Goal: Task Accomplishment & Management: Complete application form

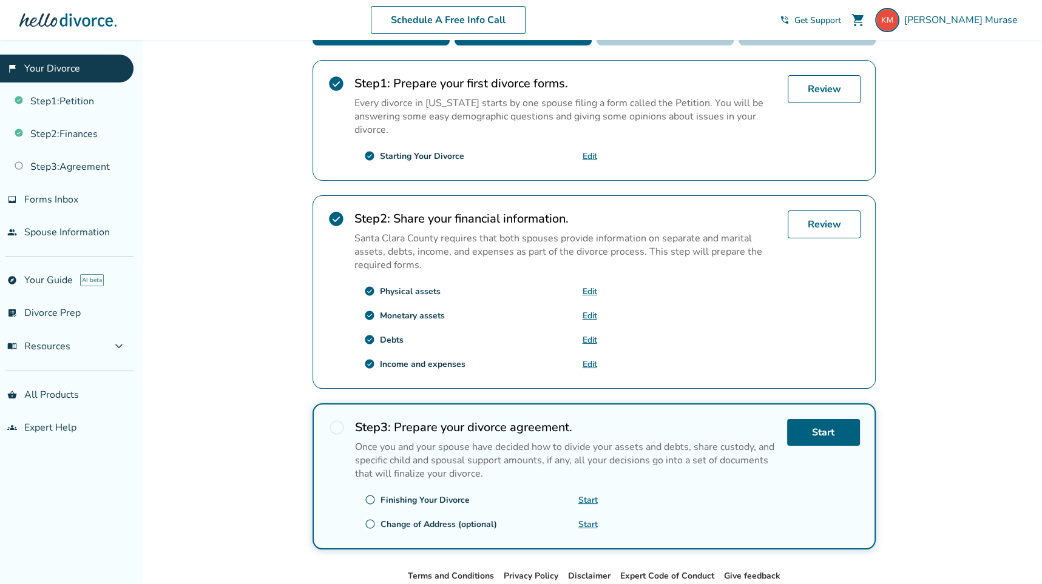
scroll to position [243, 0]
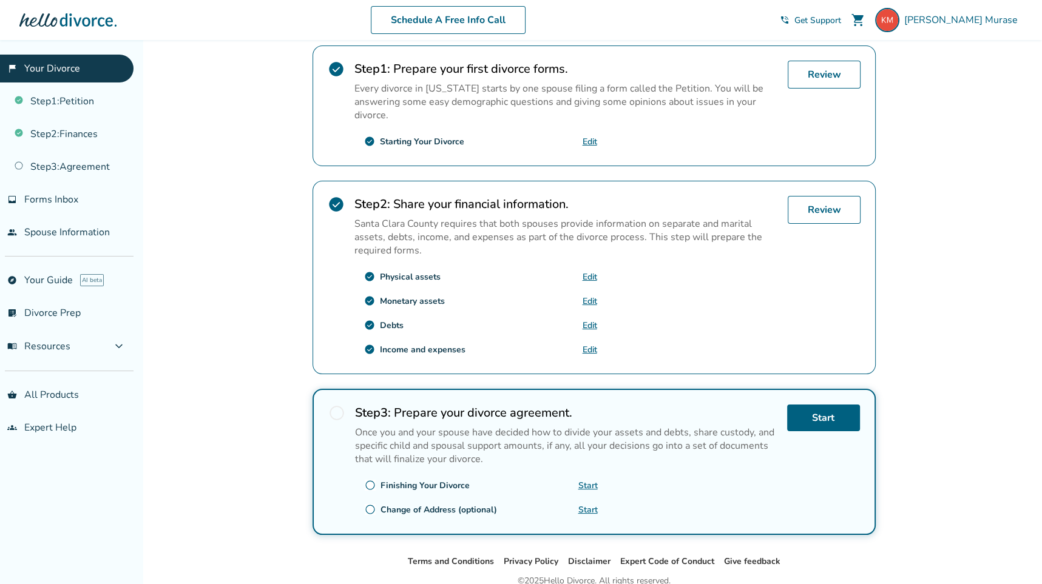
click at [590, 348] on link "Edit" at bounding box center [590, 350] width 15 height 12
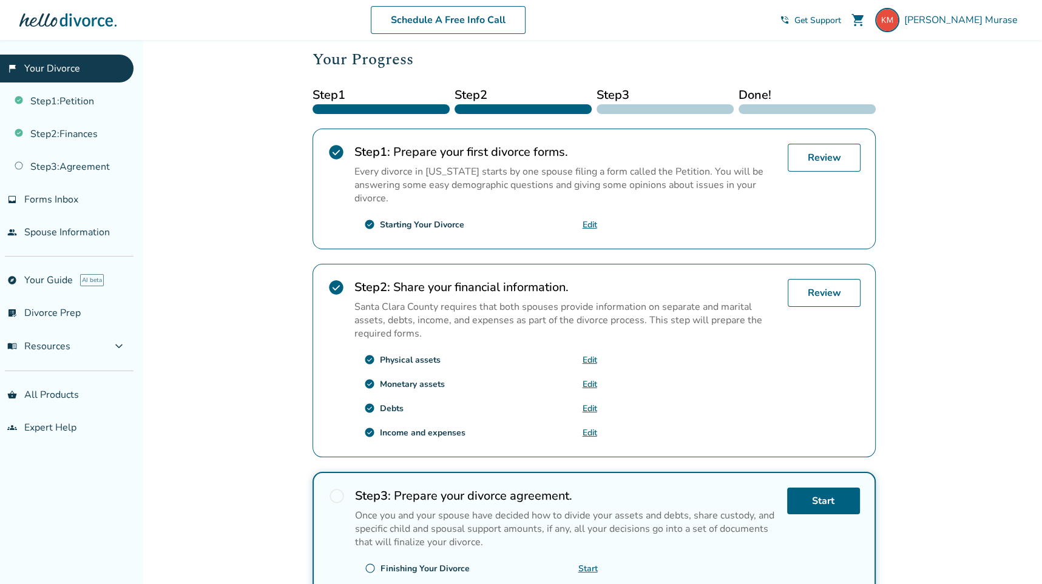
scroll to position [121, 0]
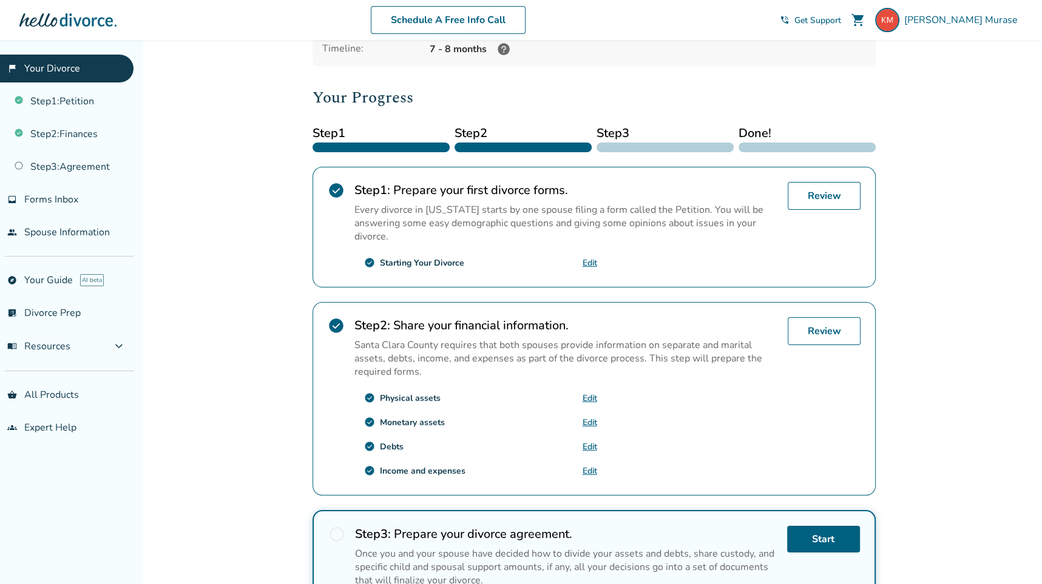
click at [229, 252] on div "Added to cart [PERSON_NAME] , welcome to your divorce platform. Your Plan: Plus…" at bounding box center [521, 340] width 1042 height 842
click at [975, 444] on div "Added to cart [PERSON_NAME] , welcome to your divorce platform. Your Plan: Plus…" at bounding box center [521, 340] width 1042 height 842
click at [51, 138] on link "Step 2 : Finances" at bounding box center [67, 134] width 134 height 28
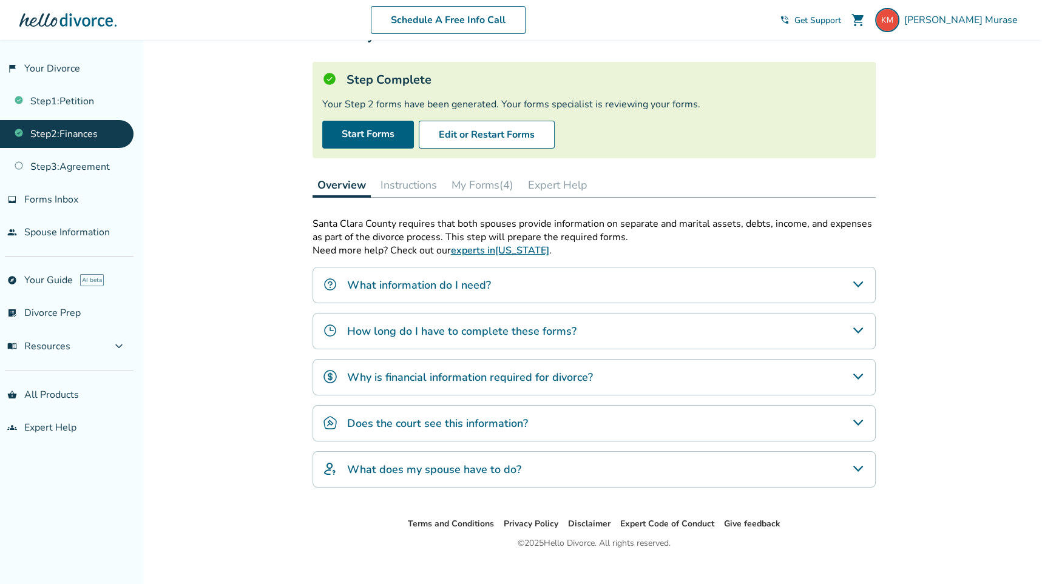
scroll to position [70, 0]
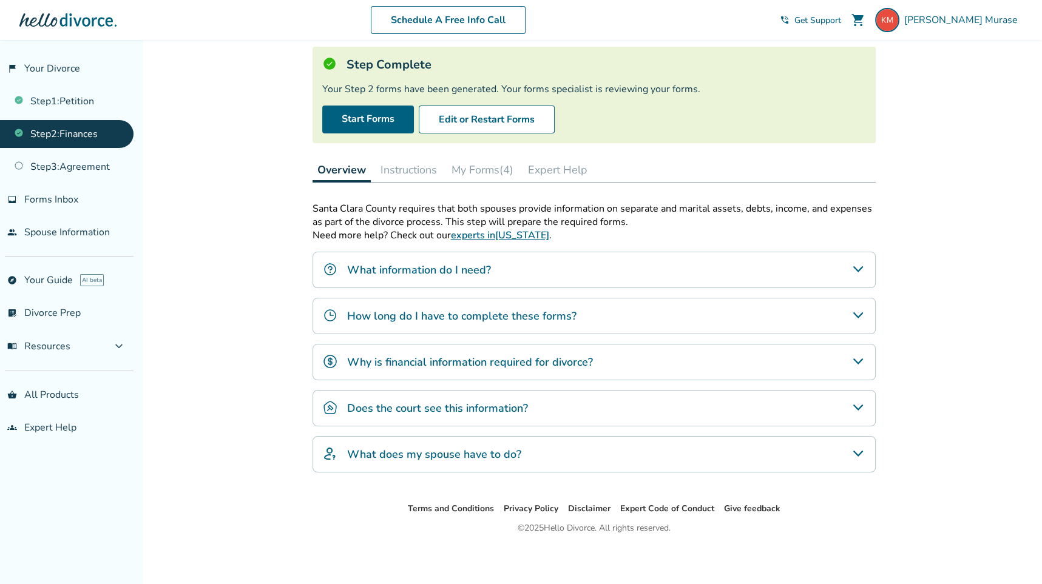
click at [417, 268] on h4 "What information do I need?" at bounding box center [419, 270] width 144 height 16
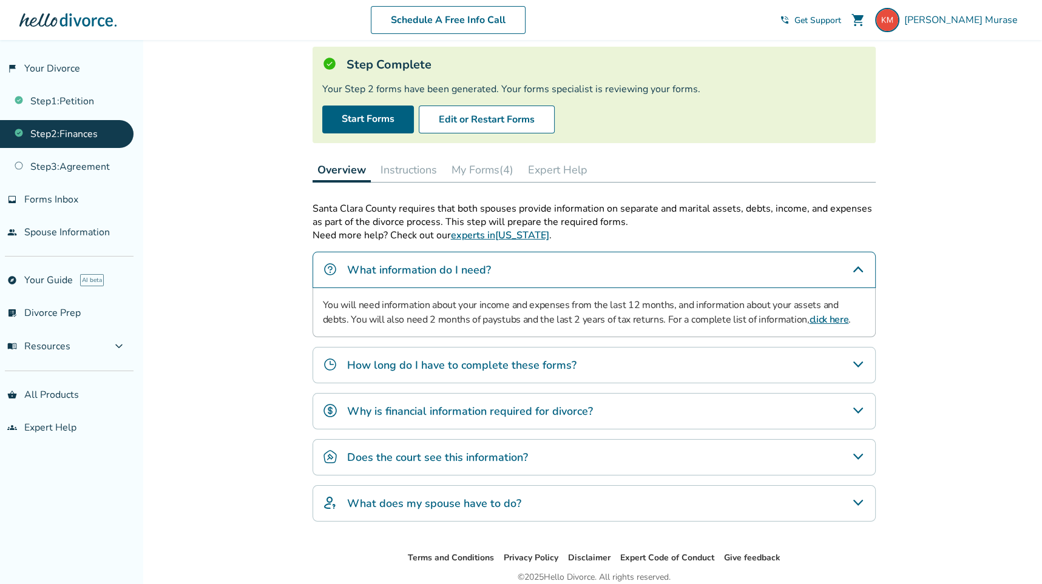
click at [391, 364] on h4 "How long do I have to complete these forms?" at bounding box center [461, 365] width 229 height 16
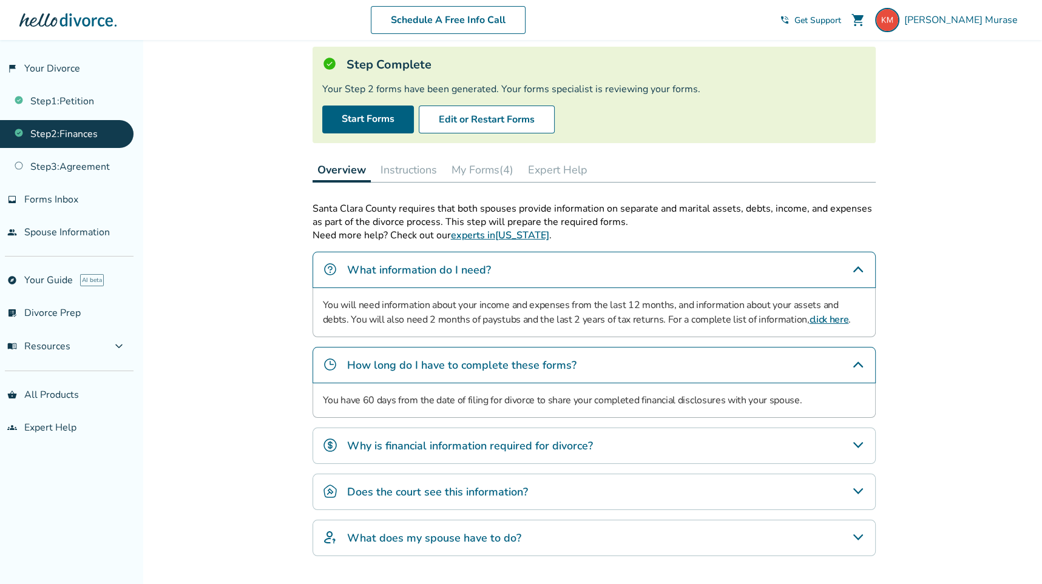
click at [415, 439] on h4 "Why is financial information required for divorce?" at bounding box center [470, 446] width 246 height 16
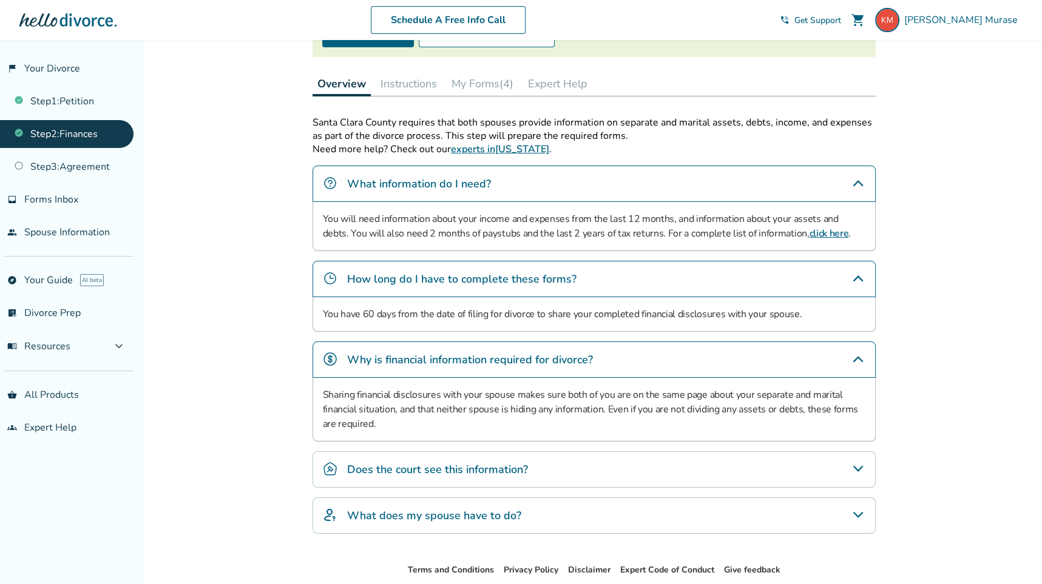
scroll to position [217, 0]
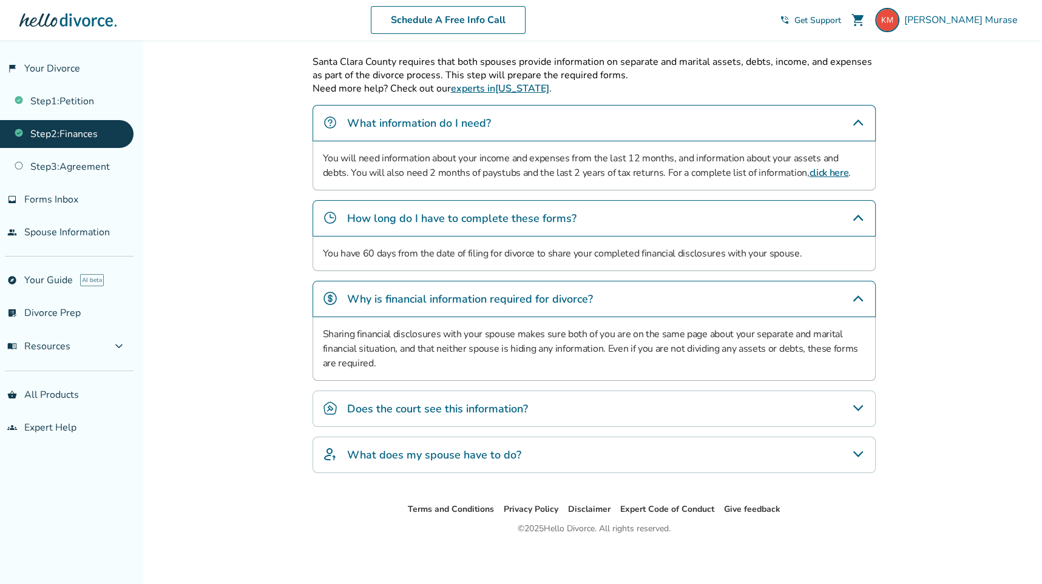
click at [405, 408] on h4 "Does the court see this information?" at bounding box center [437, 409] width 181 height 16
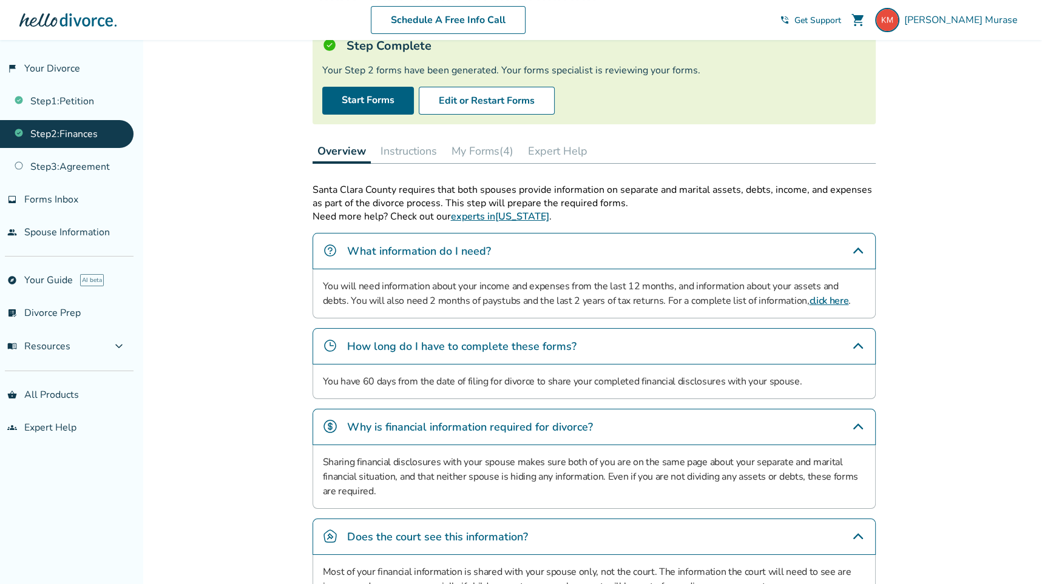
scroll to position [0, 0]
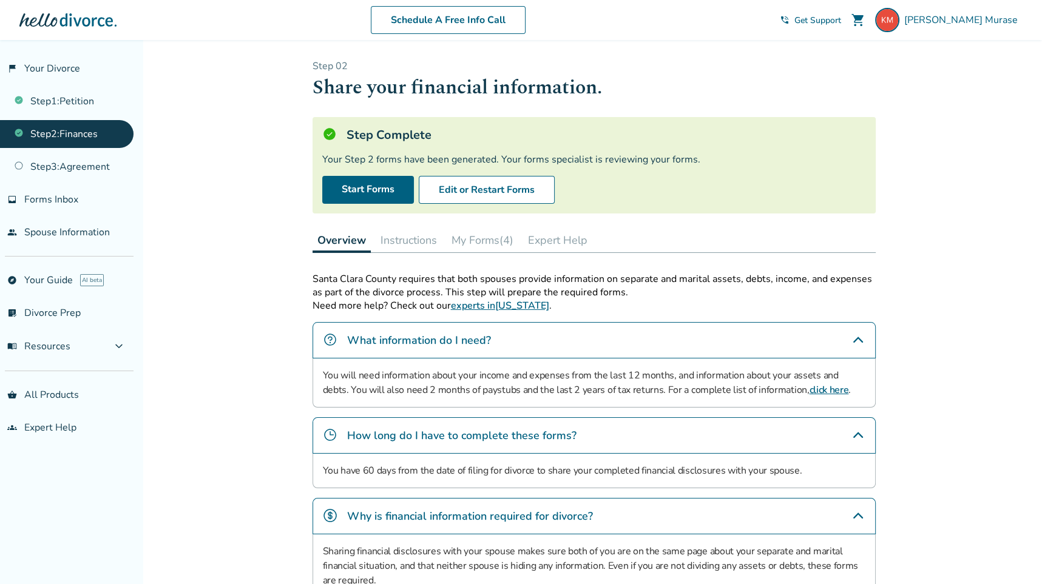
click at [87, 138] on link "Step 2 : Finances" at bounding box center [67, 134] width 134 height 28
click at [47, 72] on link "flag_2 Your Divorce" at bounding box center [67, 69] width 134 height 28
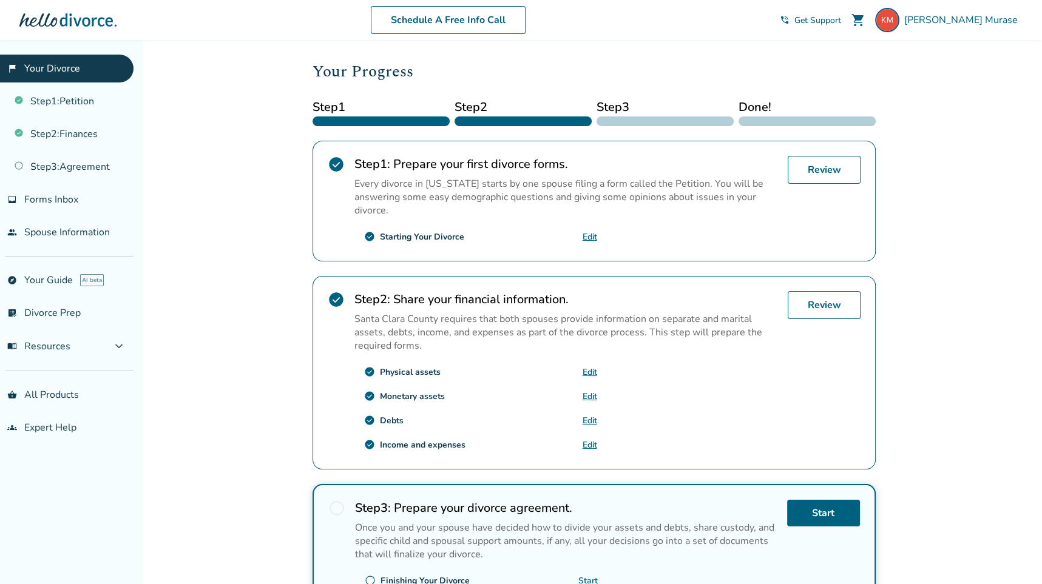
scroll to position [161, 0]
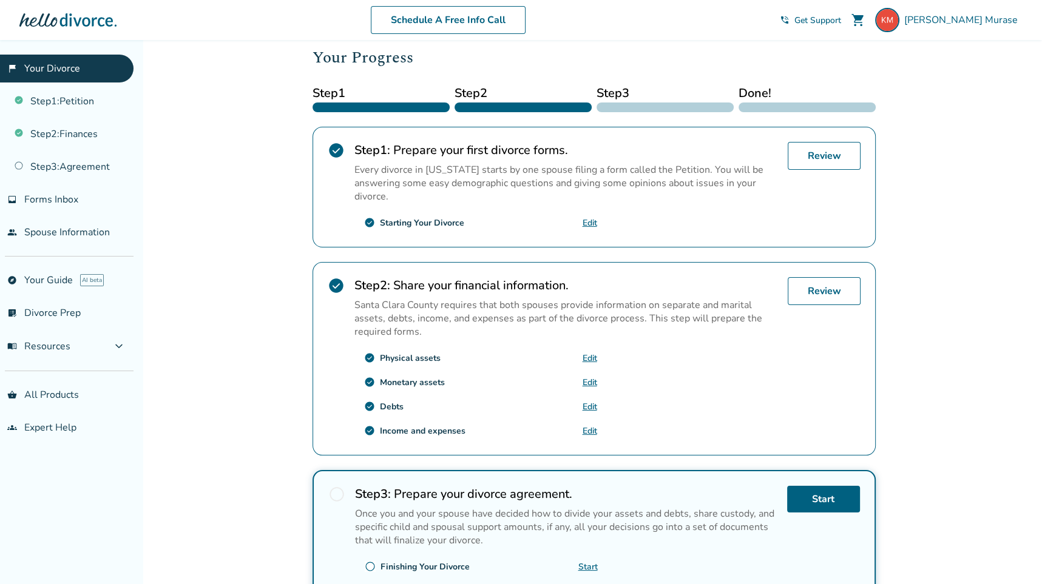
click at [589, 427] on link "Edit" at bounding box center [590, 431] width 15 height 12
